Goal: Transaction & Acquisition: Purchase product/service

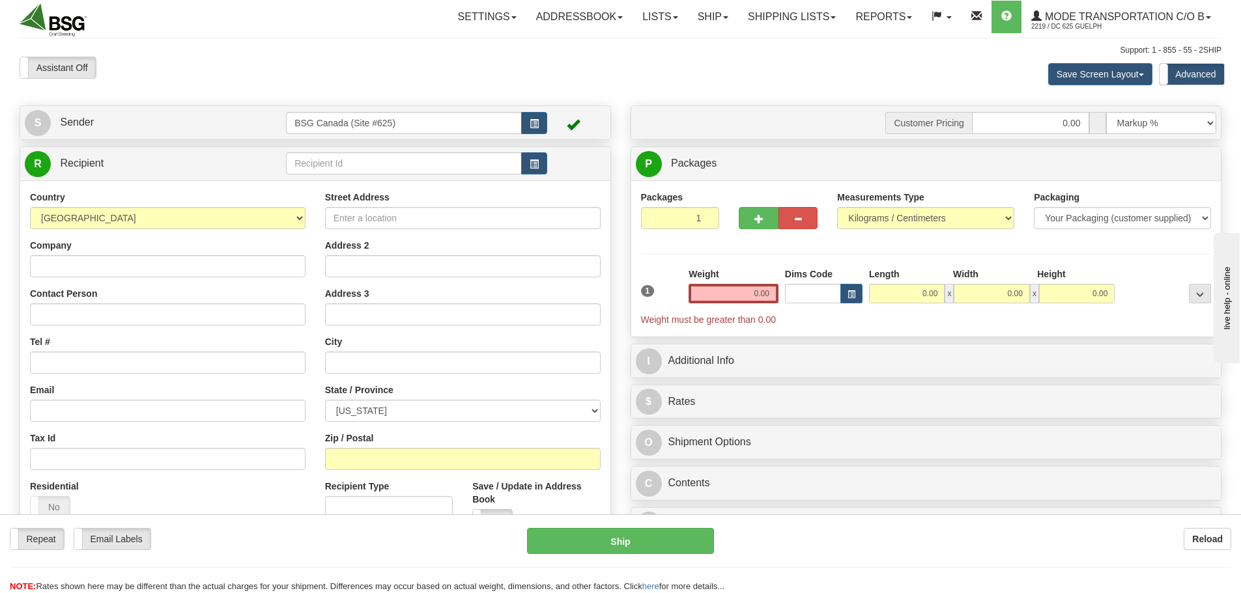
click at [368, 147] on div "R Recipient" at bounding box center [315, 349] width 591 height 405
click at [376, 163] on input "text" at bounding box center [404, 163] width 236 height 22
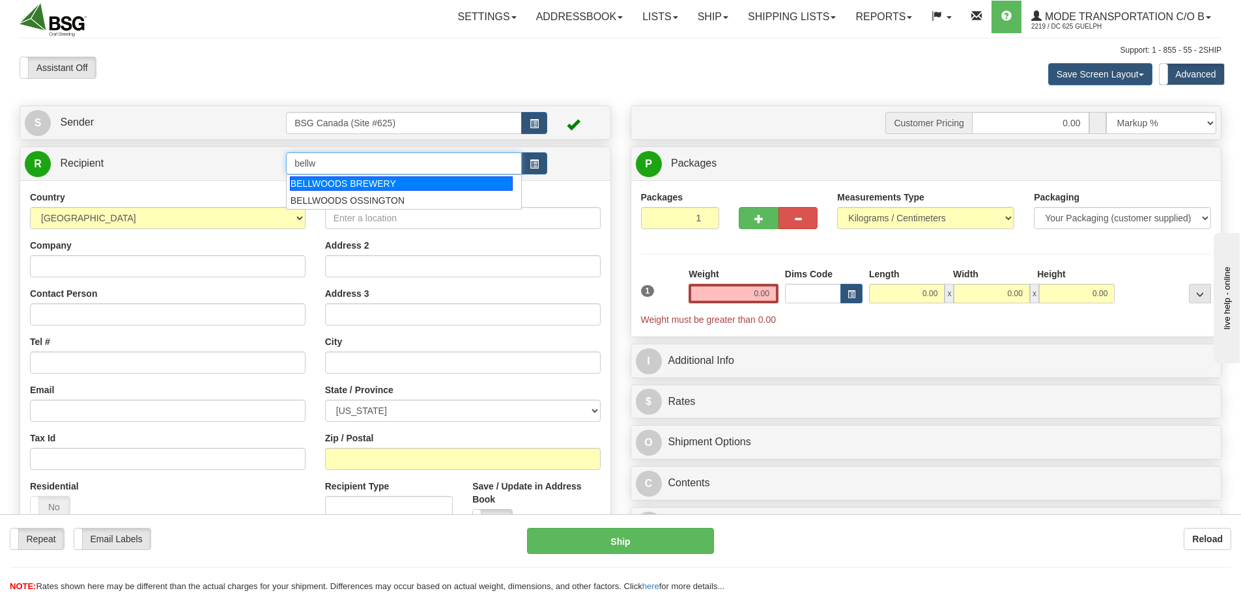
click at [388, 188] on div "BELLWOODS BREWERY" at bounding box center [401, 184] width 223 height 14
type input "BELLWOODS BREWERY"
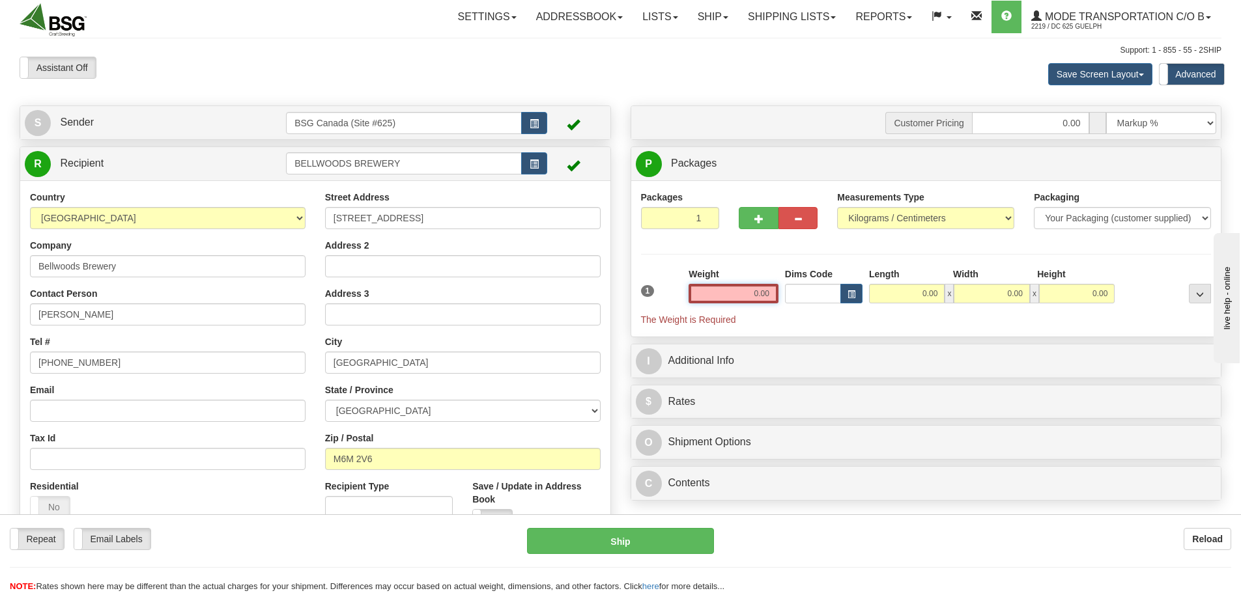
drag, startPoint x: 743, startPoint y: 293, endPoint x: 861, endPoint y: 309, distance: 119.6
click at [840, 305] on div "1 Weight 0.00 Dims Code 0.00" at bounding box center [926, 297] width 577 height 59
paste input "2.5969"
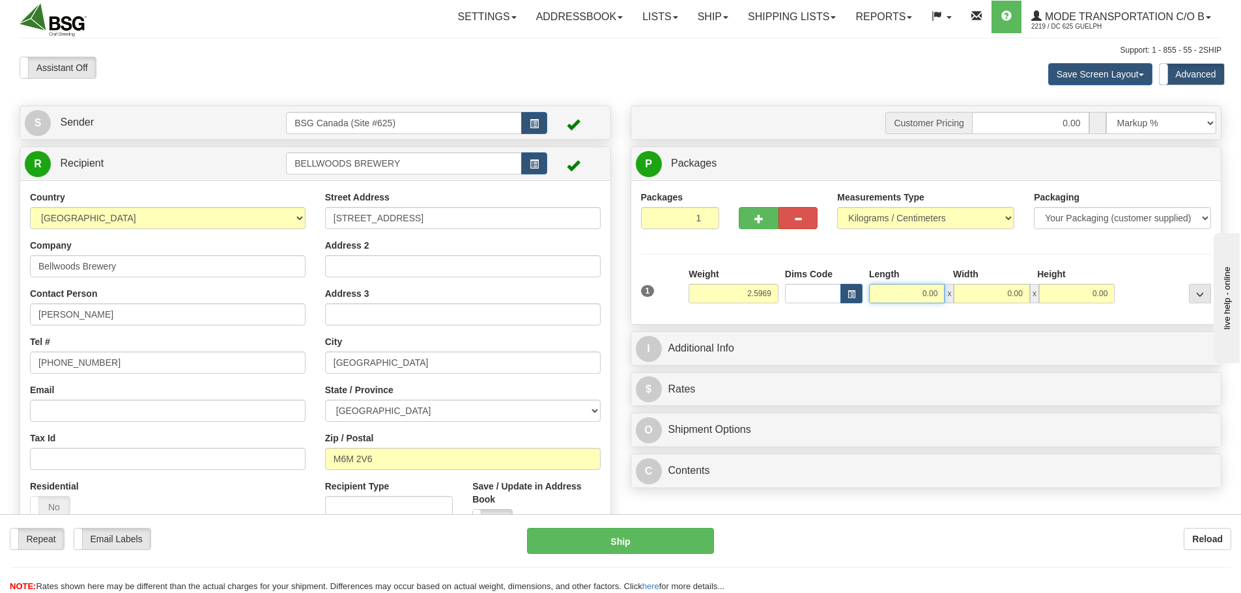
type input "2.60"
click at [922, 291] on input "0.00" at bounding box center [907, 294] width 76 height 20
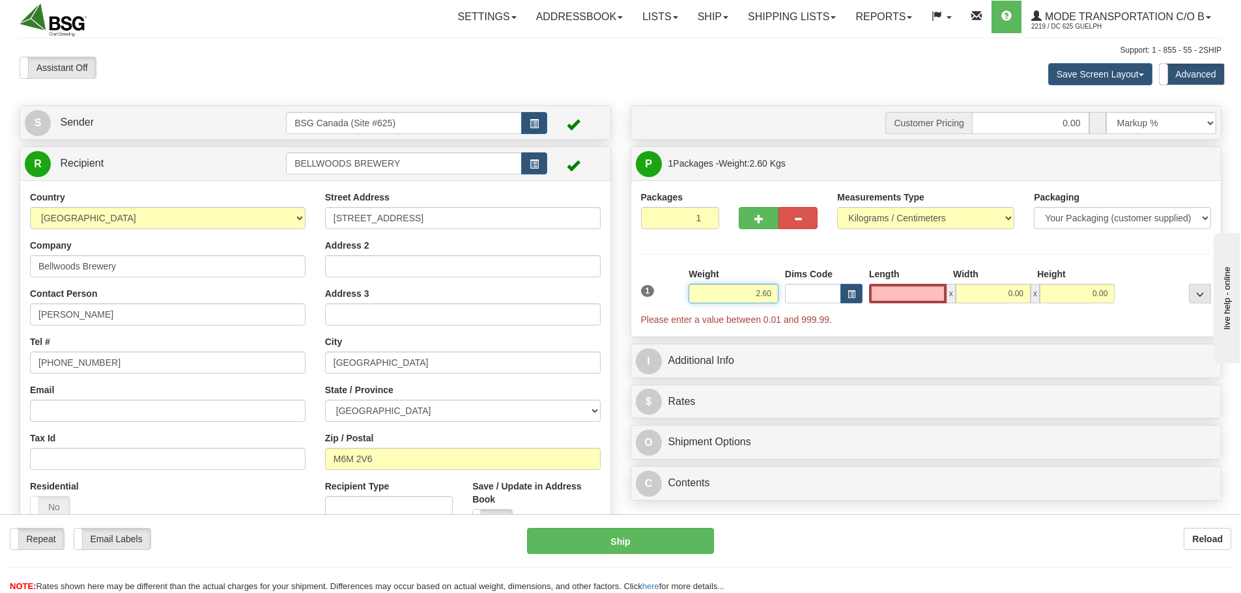
type input "0.00"
click at [747, 289] on input "2.60" at bounding box center [734, 294] width 90 height 20
drag, startPoint x: 747, startPoint y: 289, endPoint x: 834, endPoint y: 292, distance: 87.3
click at [834, 292] on div "1 Weight 2.60 Dims Code 0.00" at bounding box center [926, 297] width 577 height 59
paste input "5969"
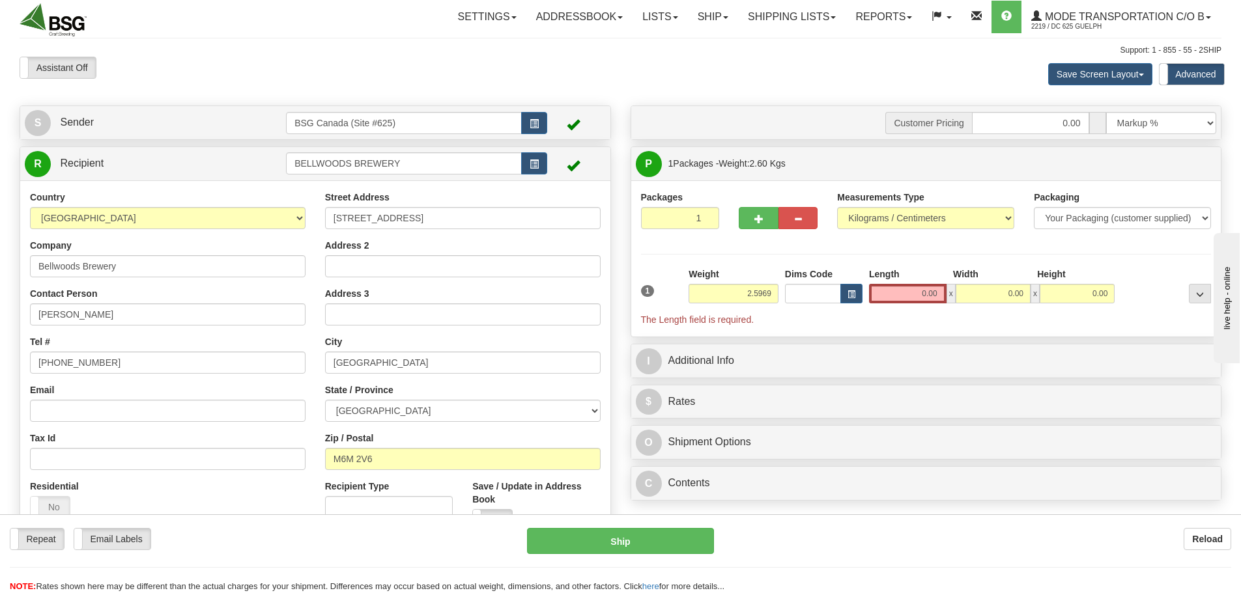
type input "2.60"
click at [918, 292] on input "0.00" at bounding box center [908, 294] width 78 height 20
drag, startPoint x: 917, startPoint y: 292, endPoint x: 964, endPoint y: 298, distance: 47.3
click at [964, 298] on div "x 0.00 x 0.00" at bounding box center [992, 294] width 246 height 20
type input "15.00"
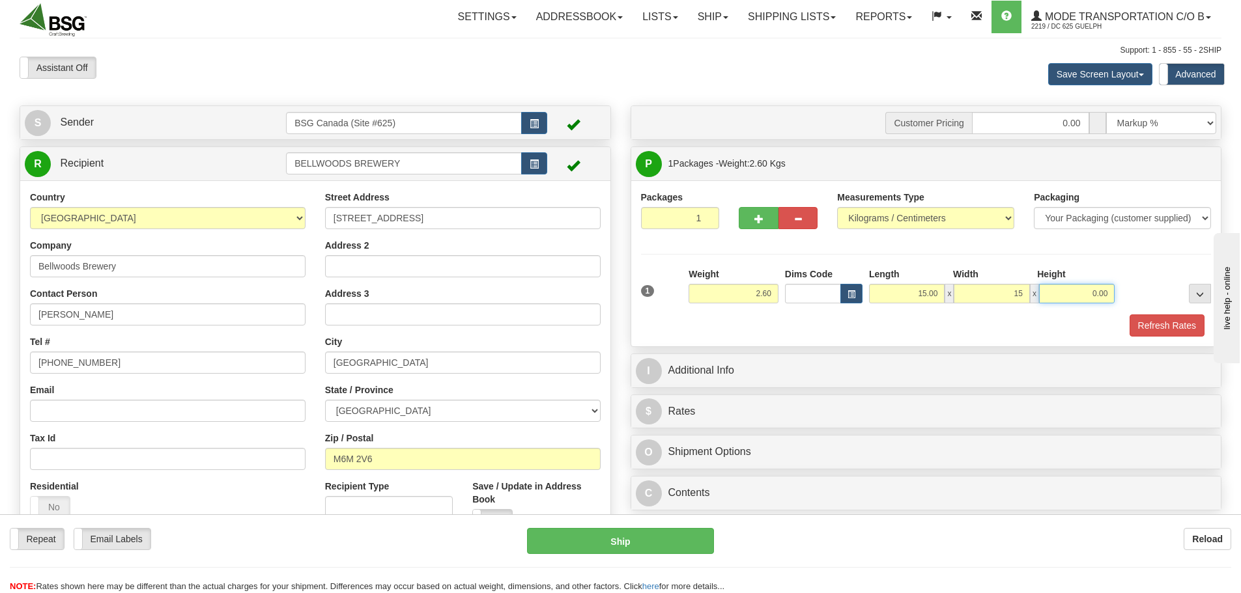
type input "15.00"
click at [1153, 328] on button "Refresh Rates" at bounding box center [1166, 326] width 75 height 22
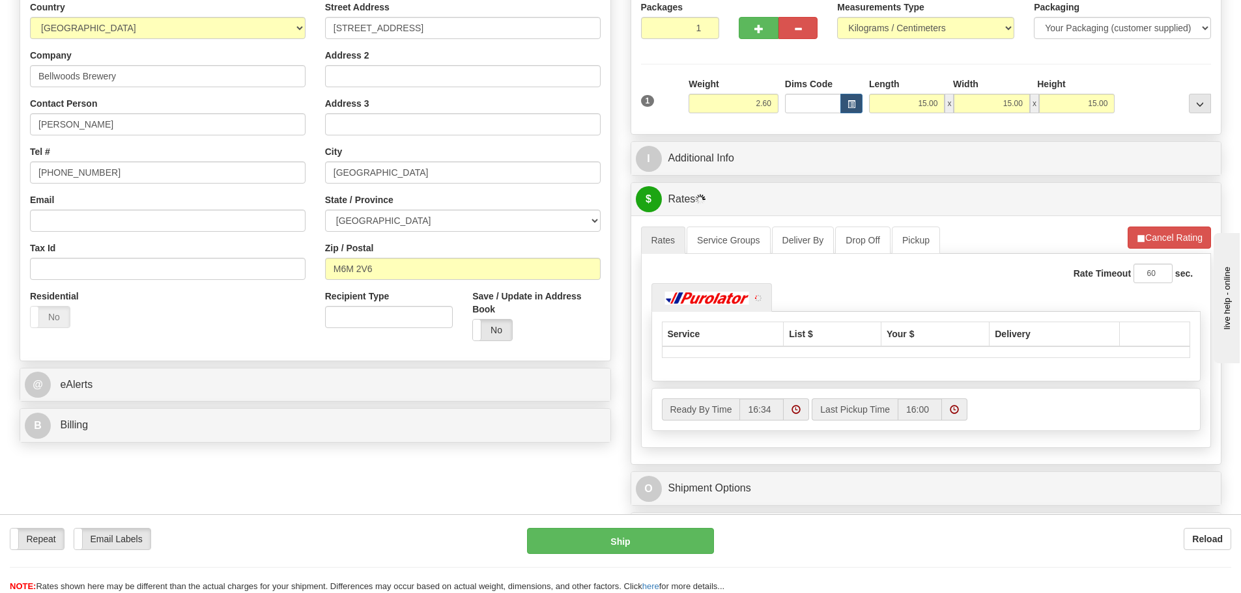
scroll to position [195, 0]
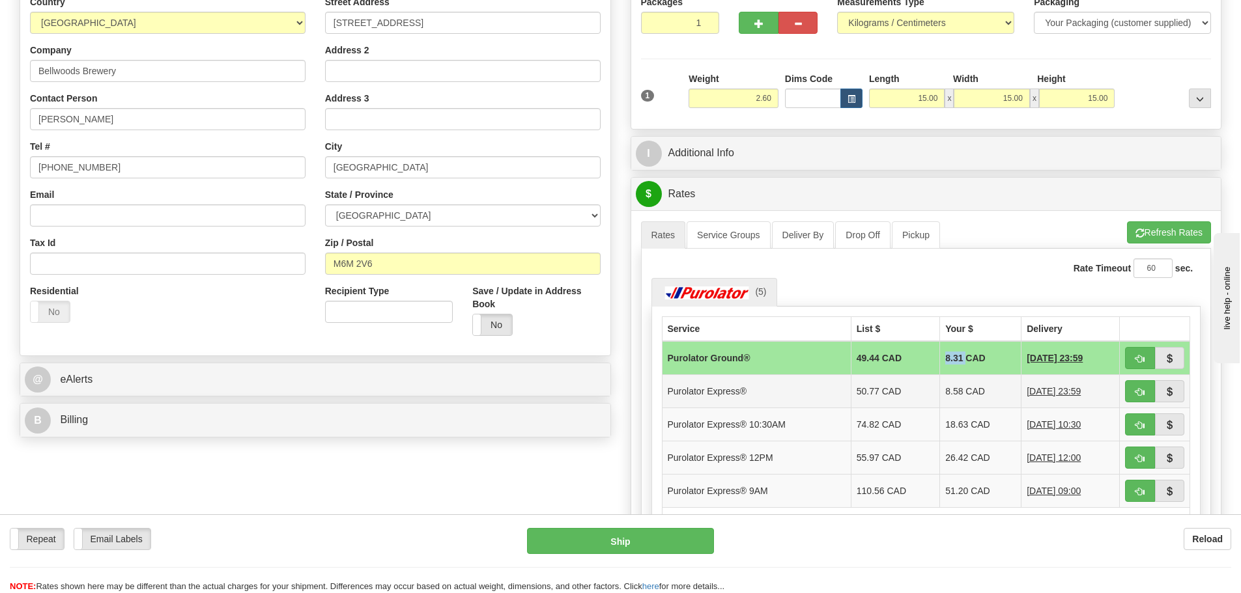
drag, startPoint x: 932, startPoint y: 360, endPoint x: 935, endPoint y: 390, distance: 30.1
click at [951, 360] on td "8.31 CAD" at bounding box center [980, 358] width 81 height 34
drag, startPoint x: 933, startPoint y: 391, endPoint x: 948, endPoint y: 391, distance: 15.0
click at [948, 391] on td "8.58 CAD" at bounding box center [980, 391] width 81 height 33
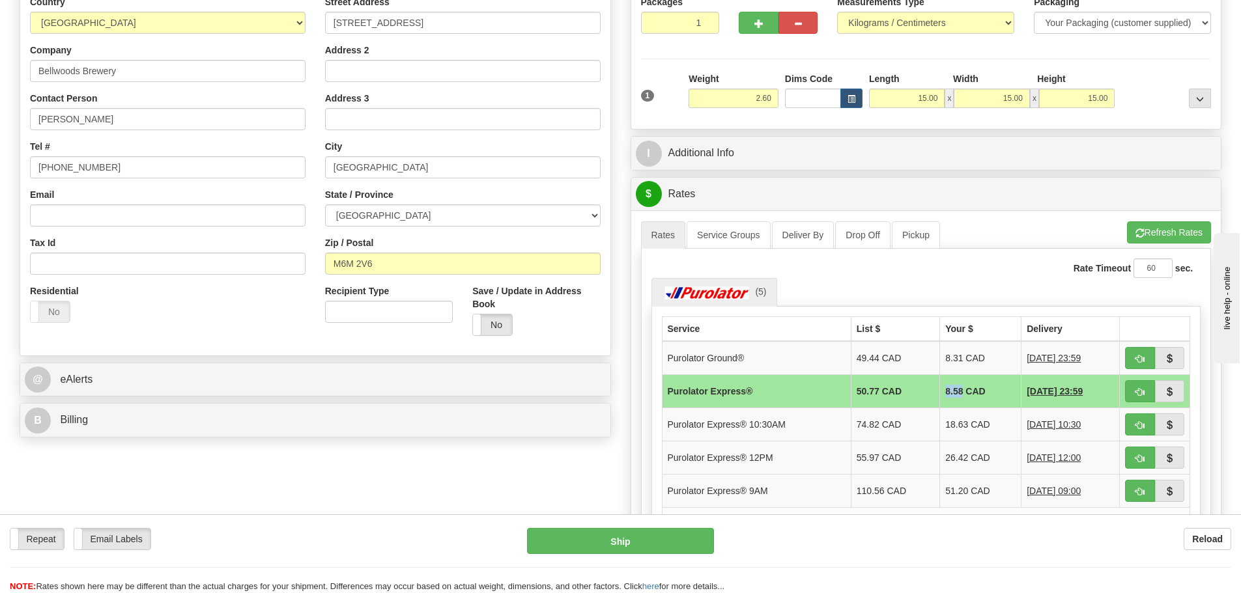
copy td "8.58"
